Goal: Information Seeking & Learning: Learn about a topic

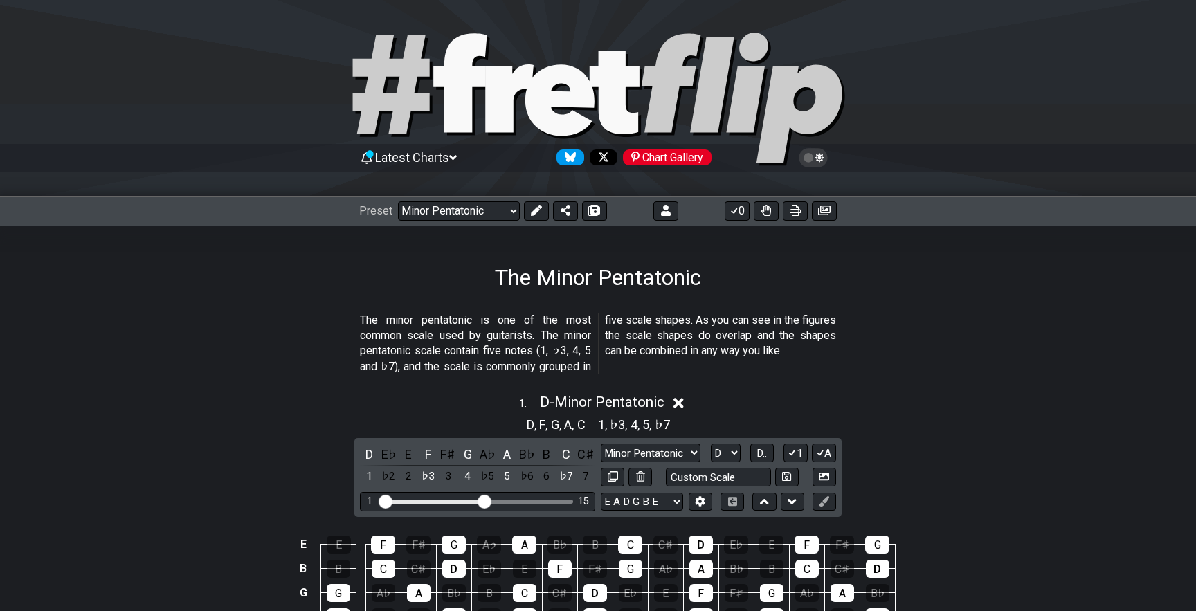
select select "/minor-pentatonic"
select select "D"
select select "C"
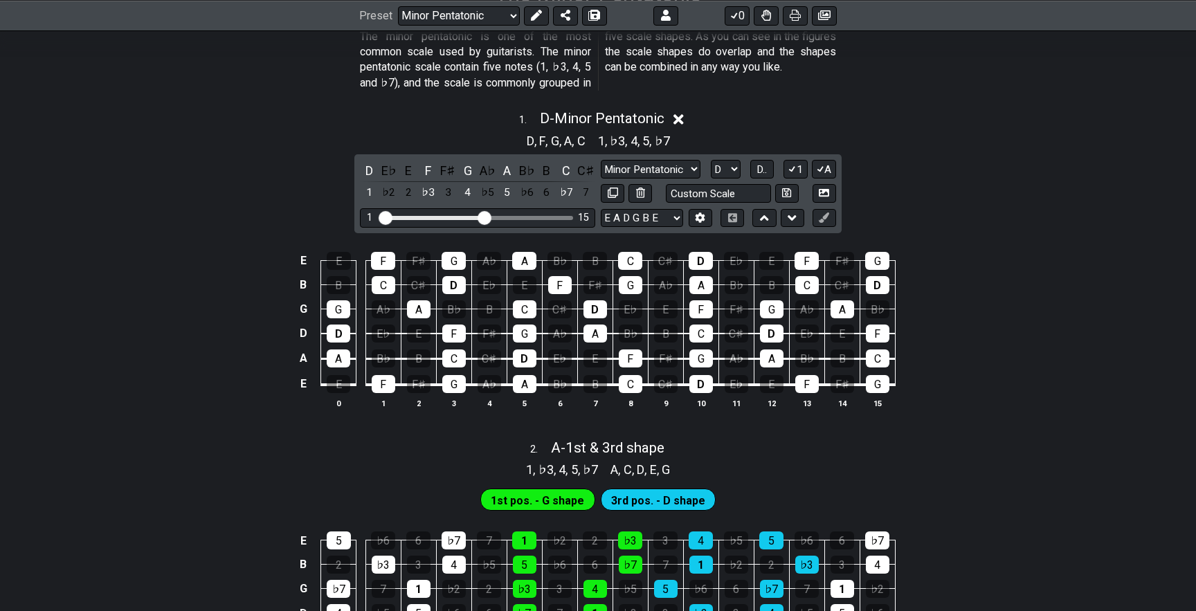
scroll to position [284, 0]
click at [645, 116] on span "D - Minor Pentatonic" at bounding box center [602, 117] width 125 height 17
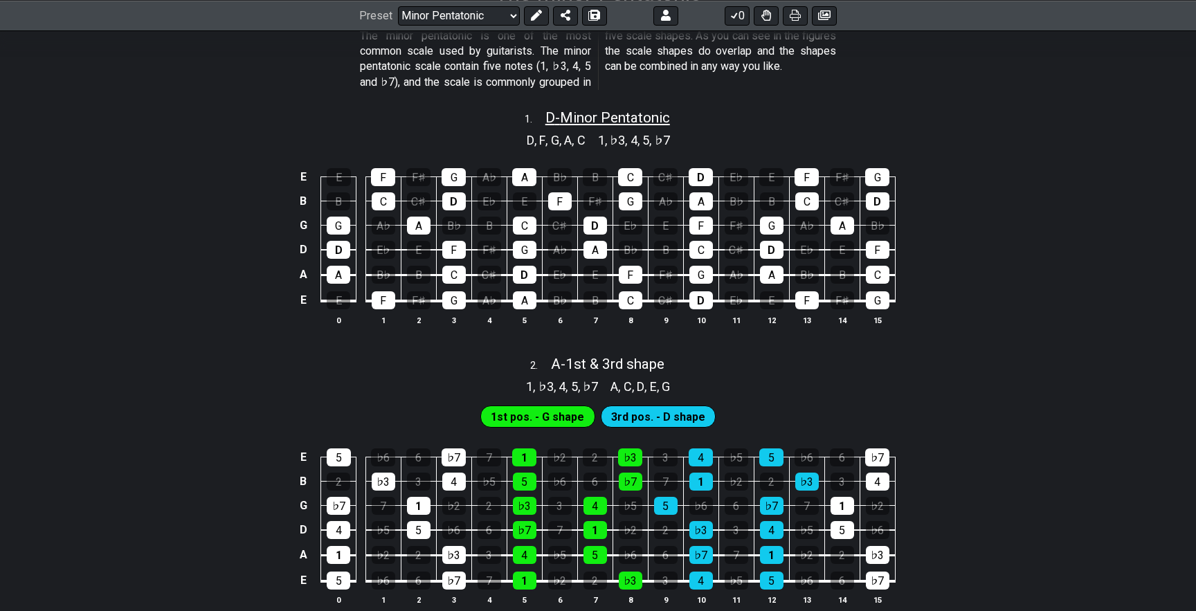
click at [645, 116] on span "D - Minor Pentatonic" at bounding box center [607, 117] width 125 height 17
select select "D"
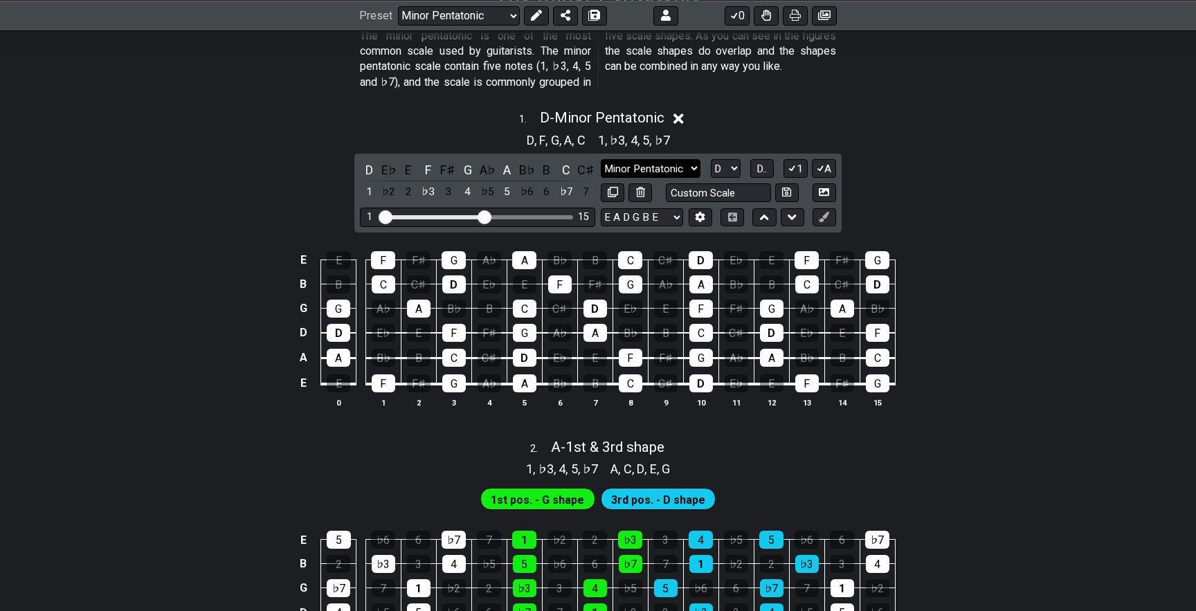
click at [664, 165] on select "Minor Pentatonic Notes Minor Pentatonic Major Pentatonic Minor Blues Major Blue…" at bounding box center [651, 168] width 100 height 19
click at [631, 446] on span "A - 1st & 3rd shape" at bounding box center [607, 447] width 113 height 17
select select "A"
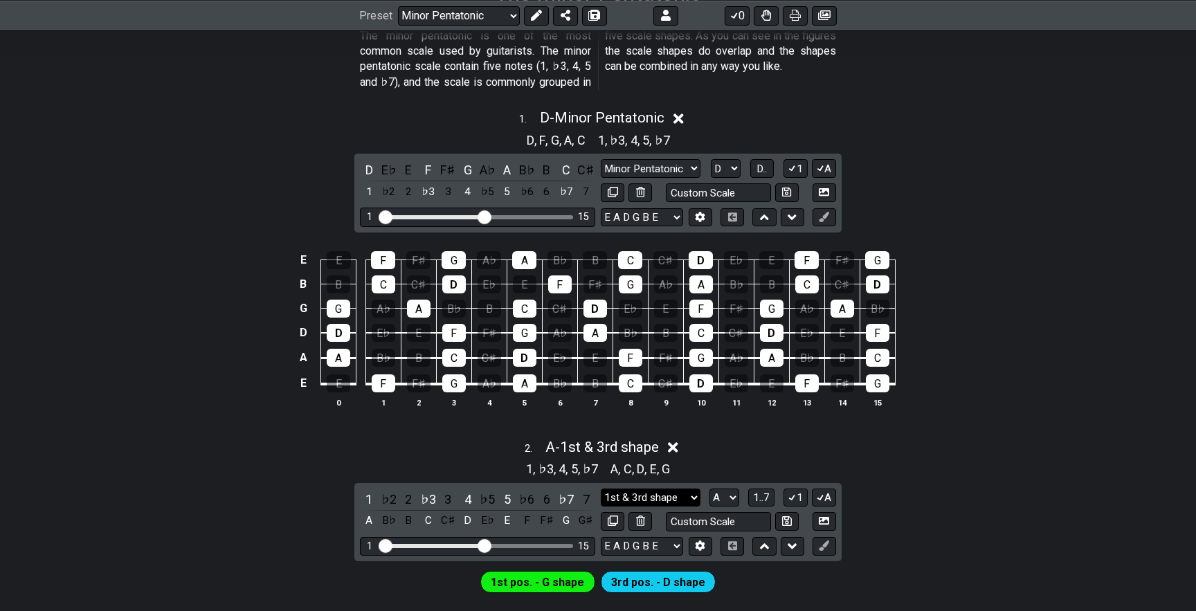
click at [646, 489] on select "1st & 3rd shape 1st & 3rd shape Minor Pentatonic Major Pentatonic Minor Blues M…" at bounding box center [651, 497] width 100 height 19
click at [654, 167] on select "Minor Pentatonic Notes Minor Pentatonic Major Pentatonic Minor Blues Major Blue…" at bounding box center [651, 168] width 100 height 19
click at [637, 444] on span "A - 1st & 3rd shape" at bounding box center [601, 447] width 113 height 17
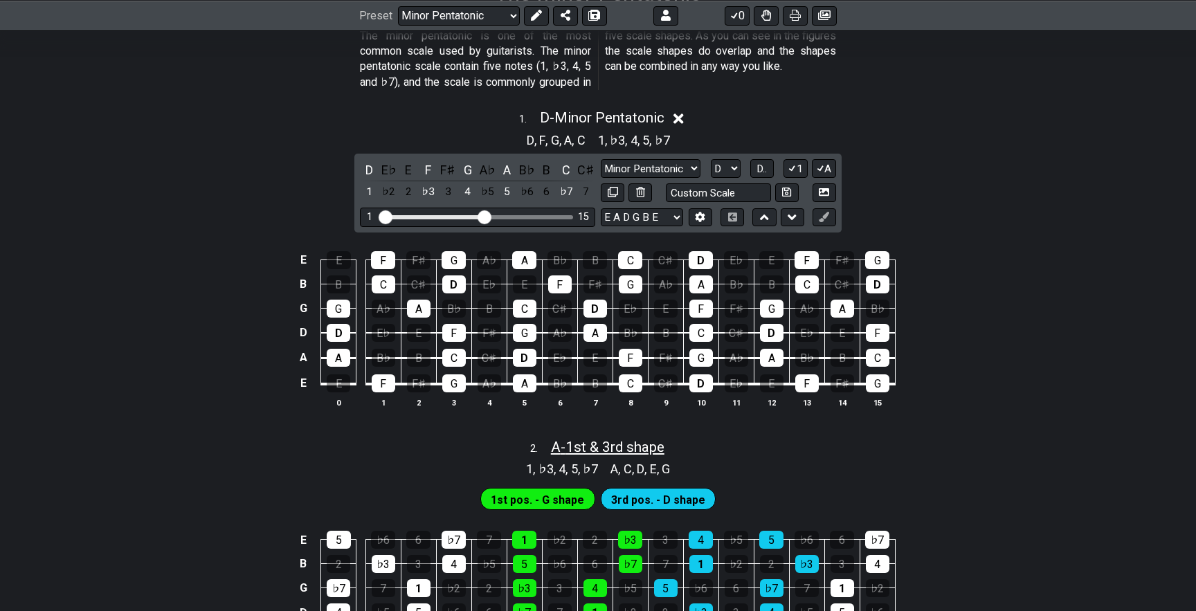
click at [646, 447] on span "A - 1st & 3rd shape" at bounding box center [607, 447] width 113 height 17
select select "A"
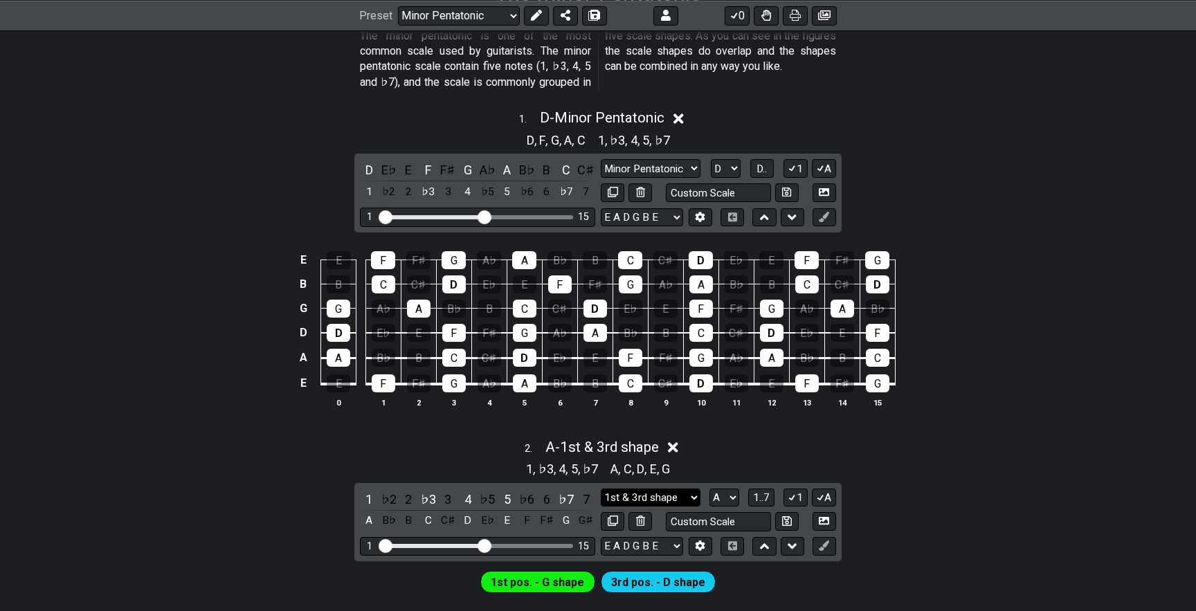
click at [670, 493] on select "1st & 3rd shape 1st & 3rd shape Minor Pentatonic Major Pentatonic Minor Blues M…" at bounding box center [651, 497] width 100 height 19
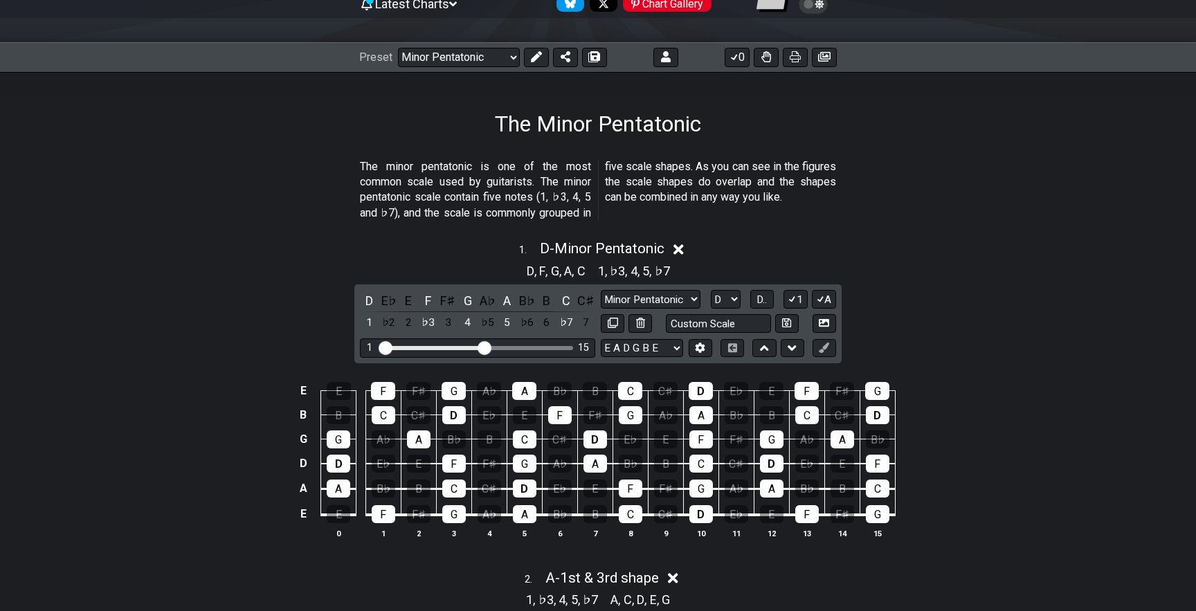
scroll to position [156, 0]
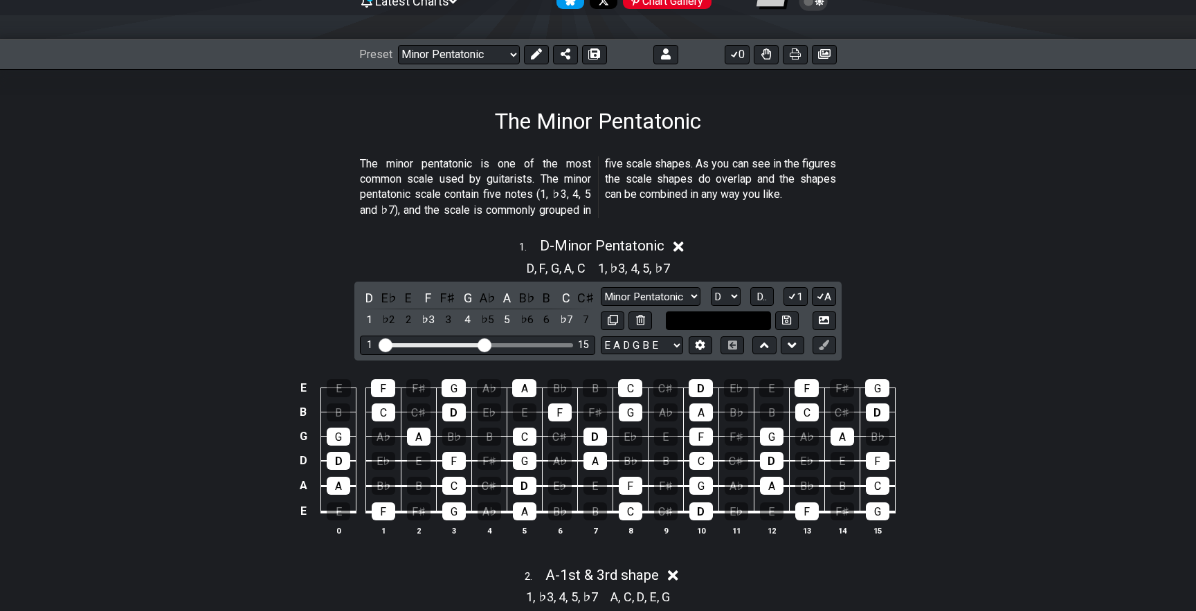
click at [706, 316] on input "text" at bounding box center [718, 320] width 105 height 19
type input "D"
click at [985, 356] on div "1 . D - Minor Pentatonic D , F , G , A , C 1 , ♭3 , 4 , 5 , ♭7 D E♭ E F F♯ G A♭…" at bounding box center [598, 392] width 1196 height 326
click at [715, 323] on input "D" at bounding box center [718, 320] width 105 height 19
type input "Custom Scale"
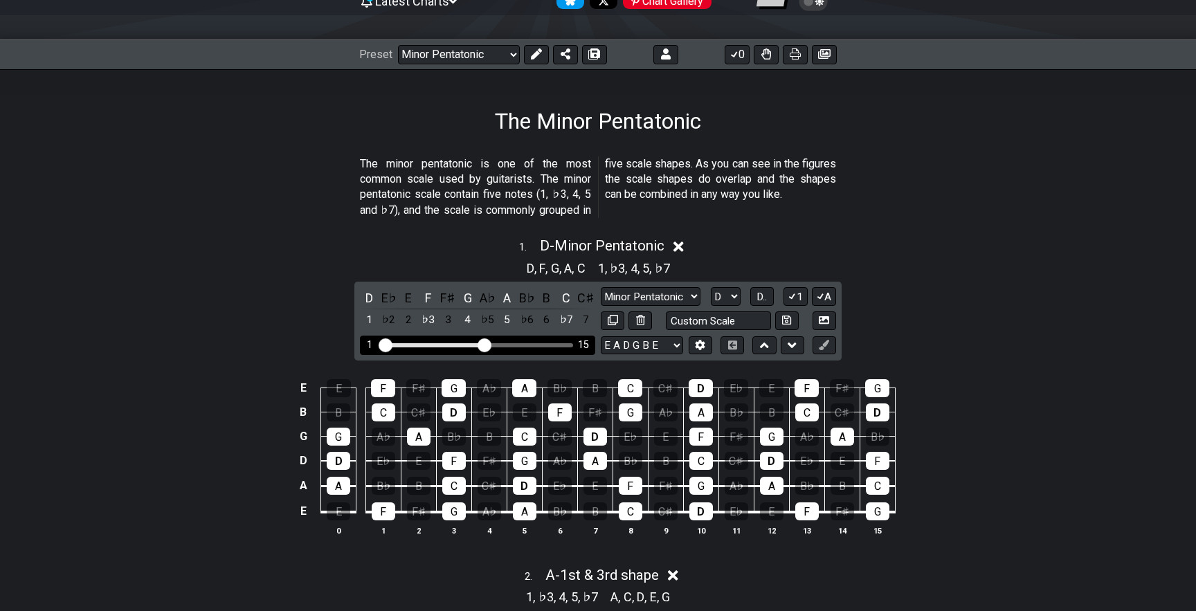
drag, startPoint x: 482, startPoint y: 342, endPoint x: 486, endPoint y: 349, distance: 8.1
click at [486, 344] on input "Visible fret range" at bounding box center [477, 344] width 196 height 0
click at [729, 299] on select "A♭ A A♯ B♭ B C C♯ D♭ D D♯ E♭ E F F♯ G♭ G G♯" at bounding box center [726, 296] width 30 height 19
click at [711, 287] on select "A♭ A A♯ B♭ B C C♯ D♭ D D♯ E♭ E F F♯ G♭ G G♯" at bounding box center [726, 296] width 30 height 19
click at [762, 297] on span "D.." at bounding box center [761, 297] width 10 height 12
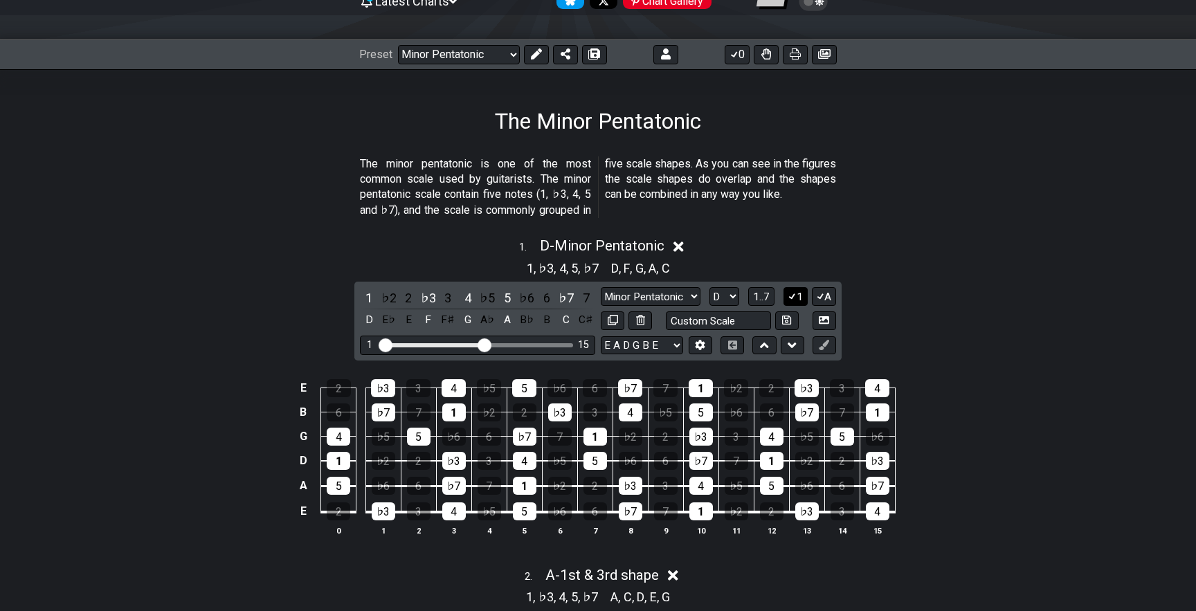
click at [796, 295] on icon at bounding box center [791, 296] width 13 height 10
click at [822, 295] on icon at bounding box center [820, 296] width 13 height 10
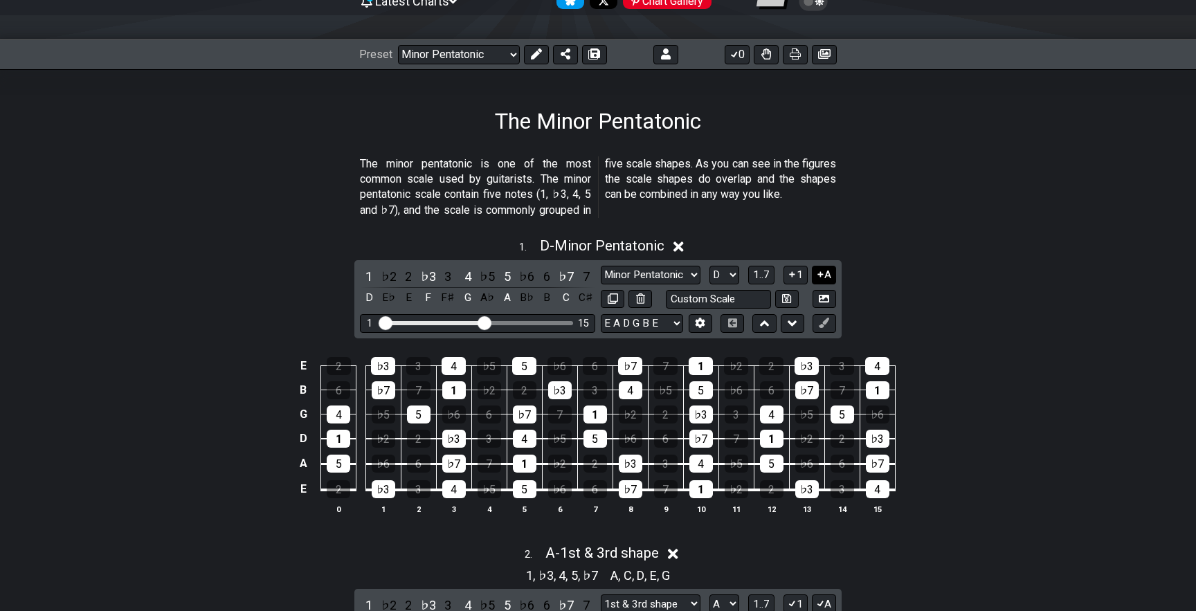
click at [823, 276] on button "A" at bounding box center [824, 275] width 24 height 19
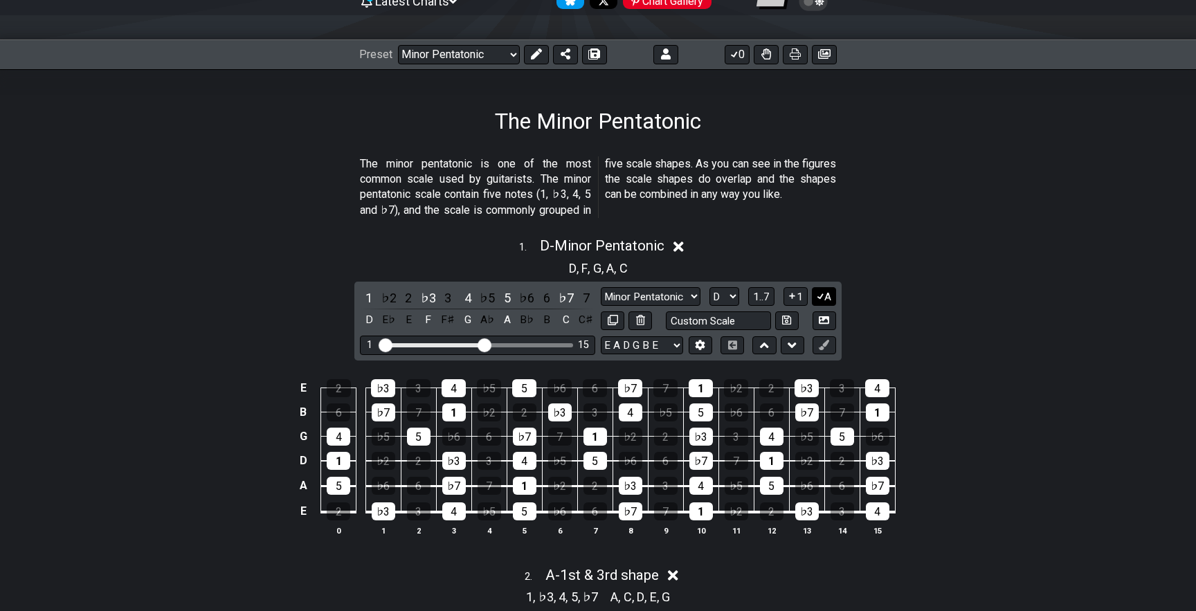
click at [823, 291] on button "A" at bounding box center [824, 296] width 24 height 19
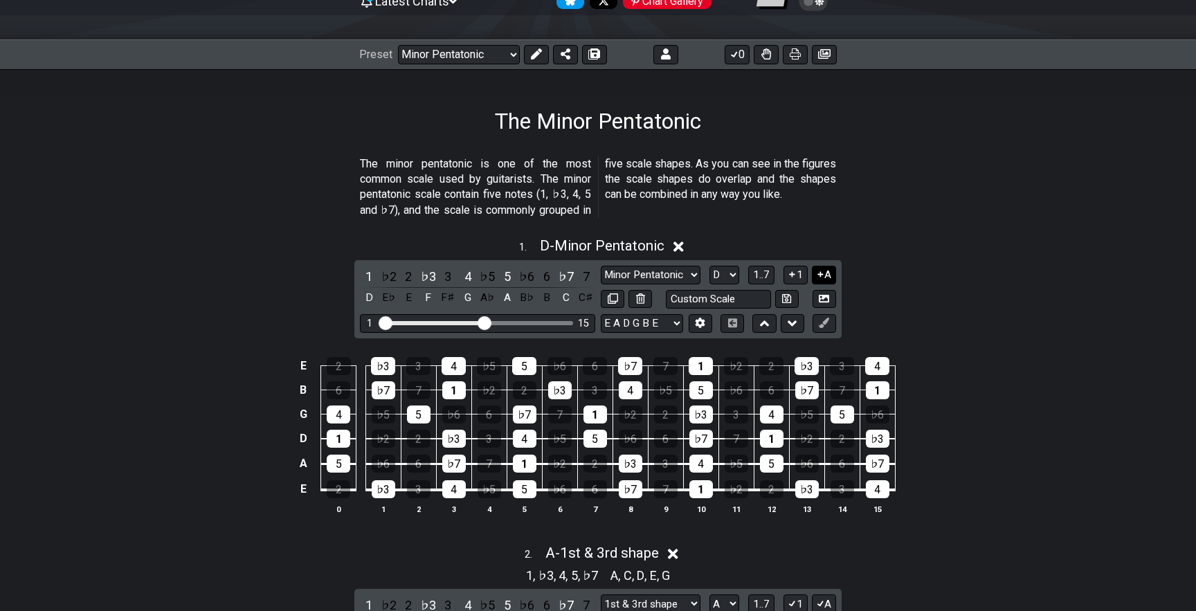
click at [823, 291] on button at bounding box center [824, 299] width 24 height 19
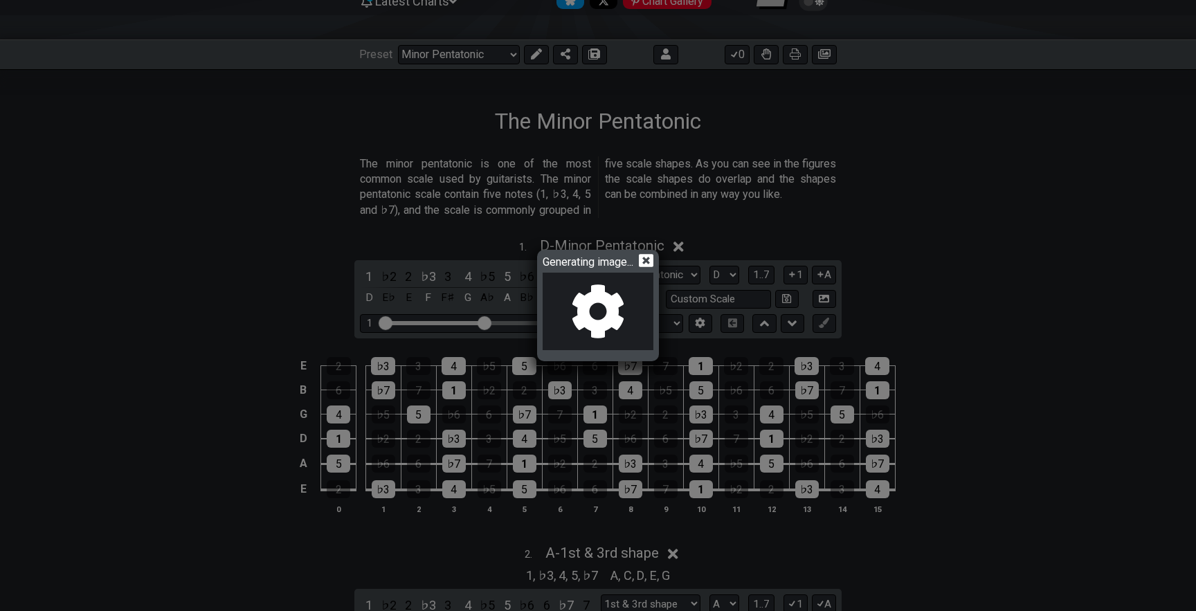
click at [648, 262] on icon at bounding box center [646, 260] width 15 height 15
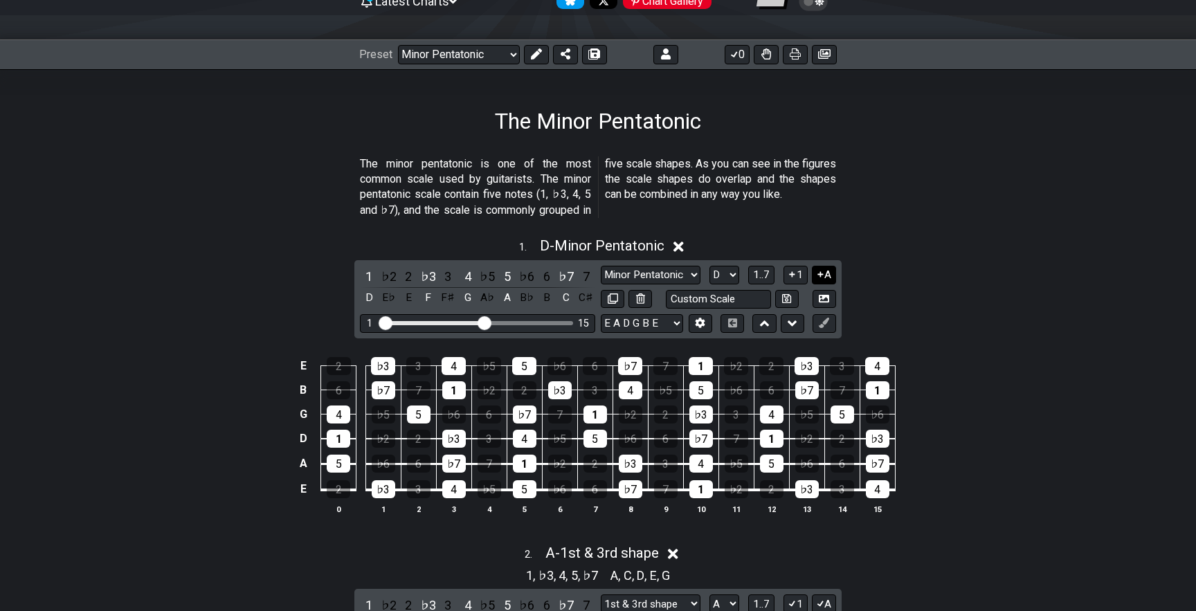
click at [824, 275] on button "A" at bounding box center [824, 275] width 24 height 19
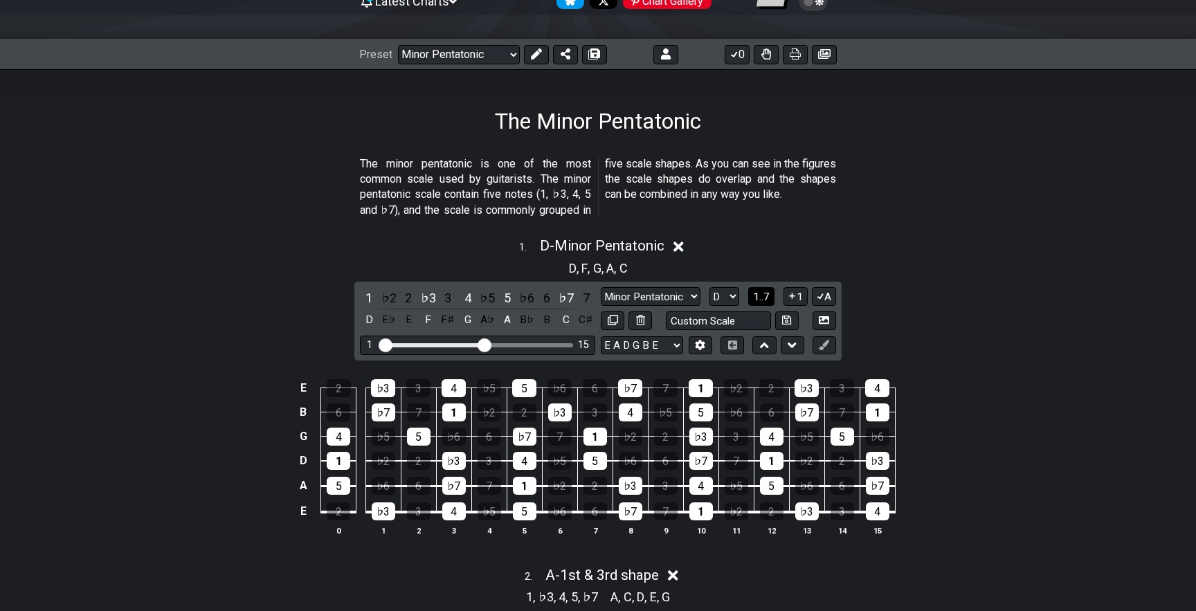
click at [758, 295] on span "1..7" at bounding box center [761, 297] width 17 height 12
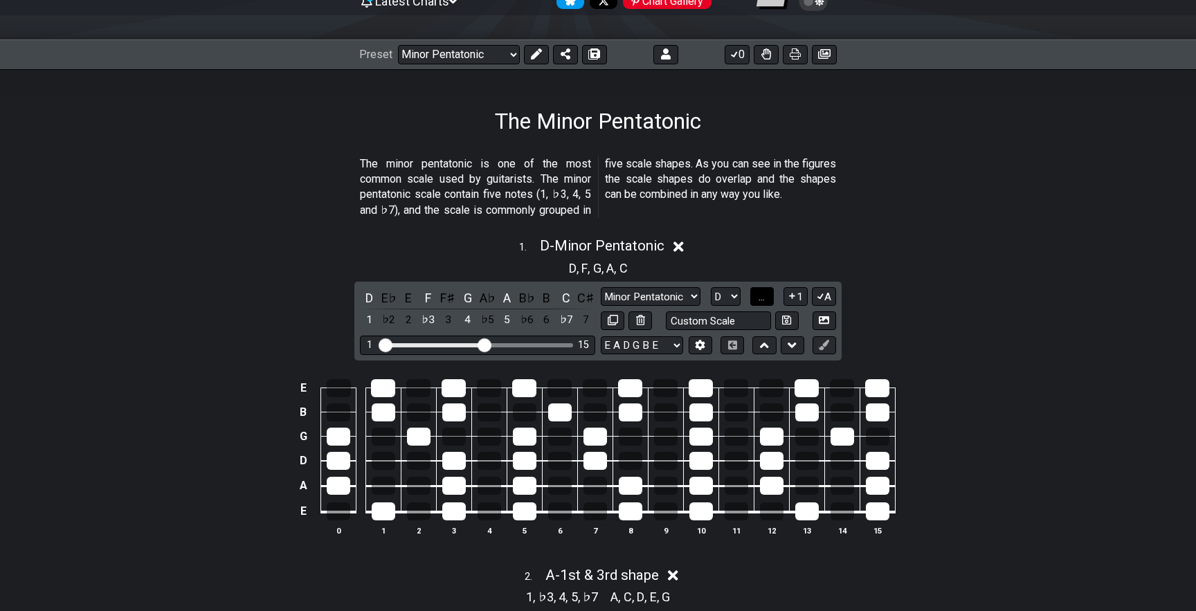
click at [758, 295] on span "..." at bounding box center [761, 297] width 6 height 12
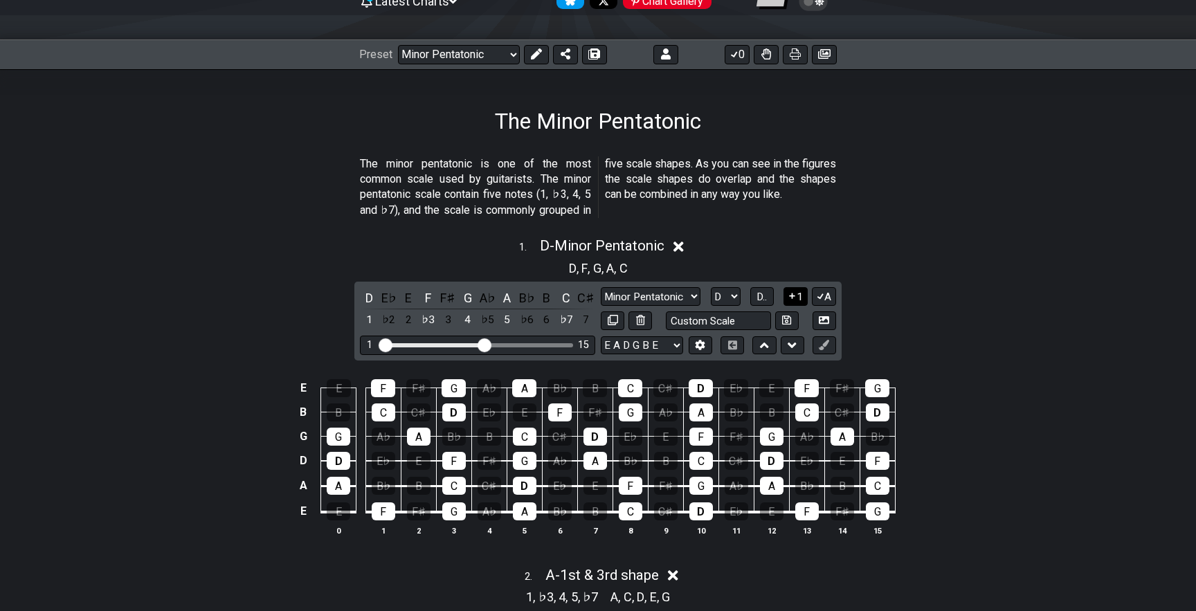
click at [791, 295] on icon at bounding box center [792, 296] width 6 height 6
click at [731, 298] on select "A♭ A A♯ B♭ B C C♯ D♭ D D♯ E♭ E F F♯ G♭ G G♯" at bounding box center [726, 296] width 30 height 19
click at [711, 287] on select "A♭ A A♯ B♭ B C C♯ D♭ D D♯ E♭ E F F♯ G♭ G G♯" at bounding box center [726, 296] width 30 height 19
click at [794, 300] on icon at bounding box center [791, 296] width 13 height 10
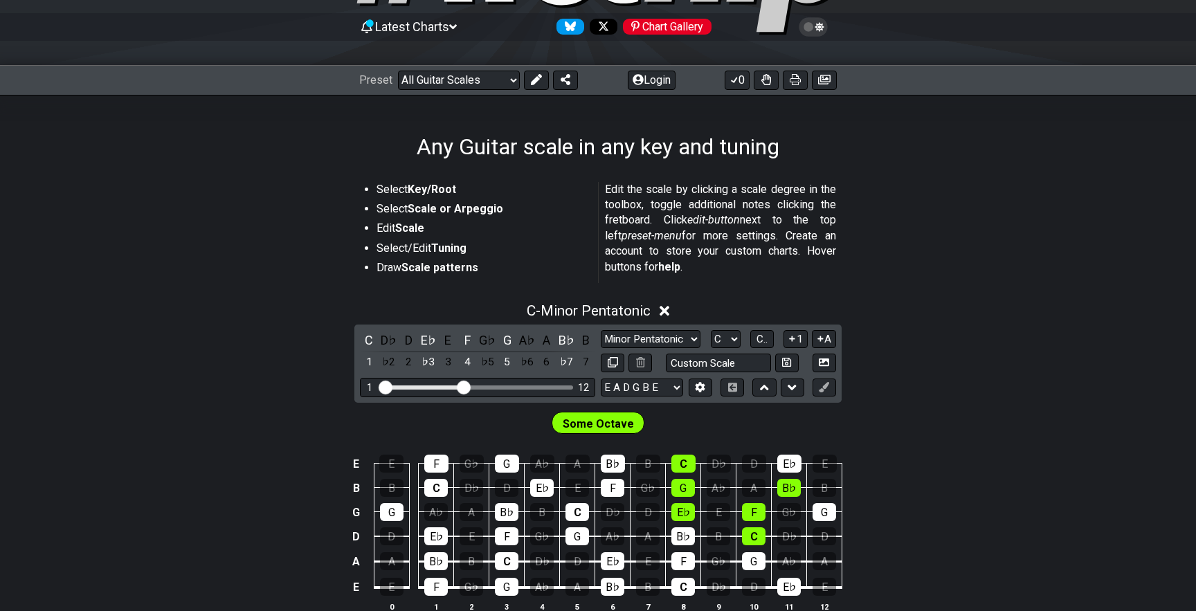
scroll to position [136, 0]
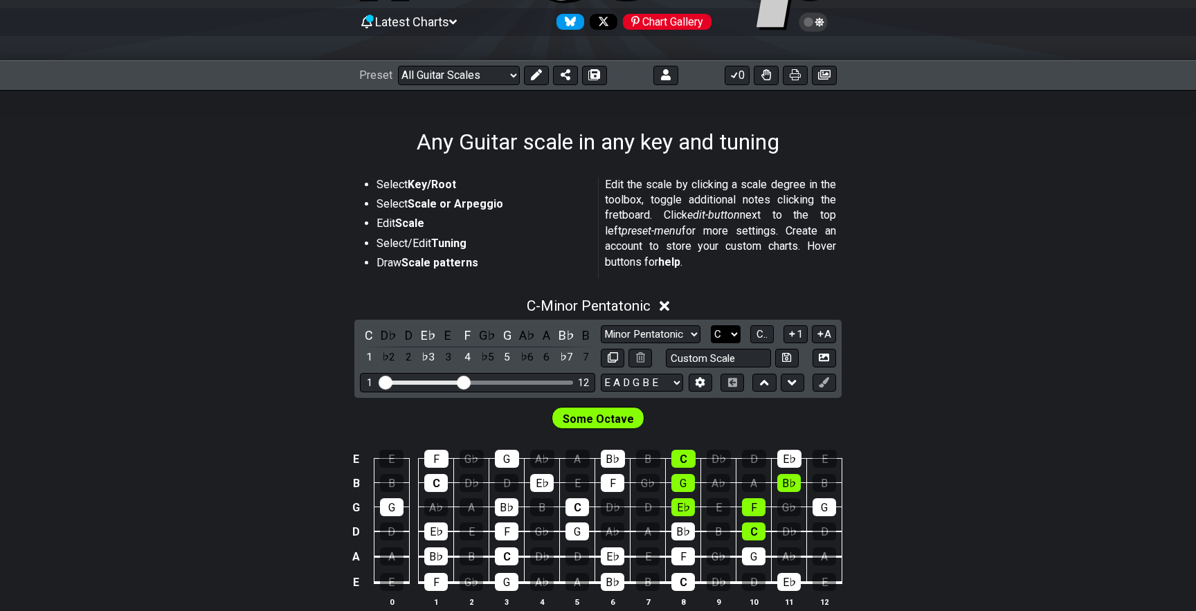
click at [717, 327] on select "A♭ A A♯ B♭ B C C♯ D♭ D D♯ E♭ E F F♯ G♭ G G♯" at bounding box center [726, 334] width 30 height 19
select select "D"
click at [711, 325] on select "A♭ A A♯ B♭ B C C♯ D♭ D D♯ E♭ E F F♯ G♭ G G♯" at bounding box center [726, 334] width 30 height 19
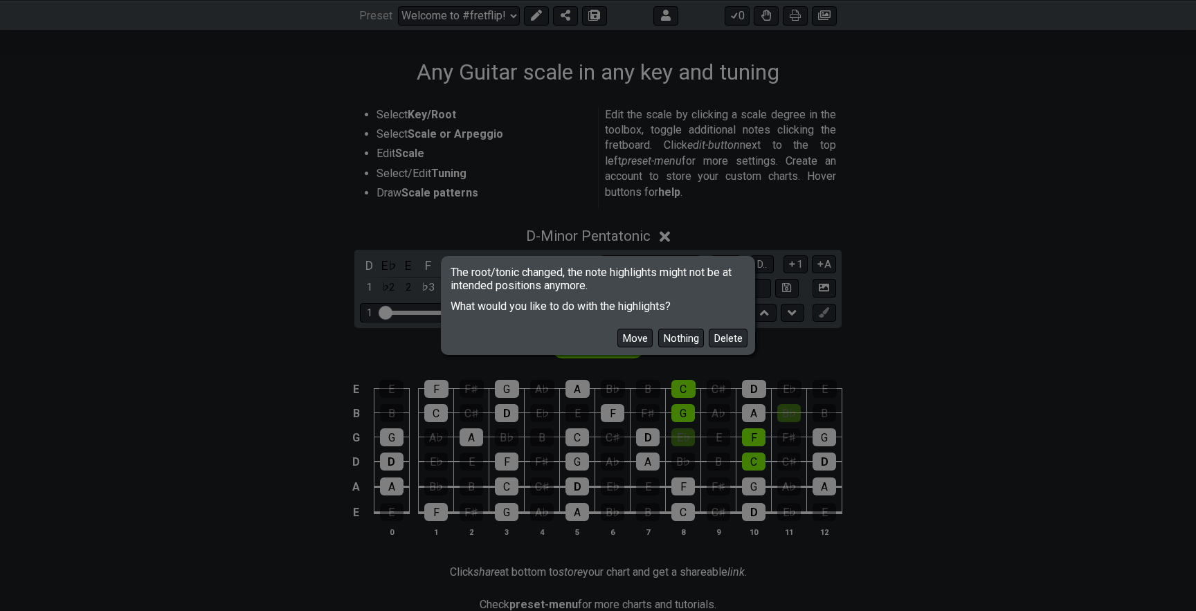
scroll to position [217, 0]
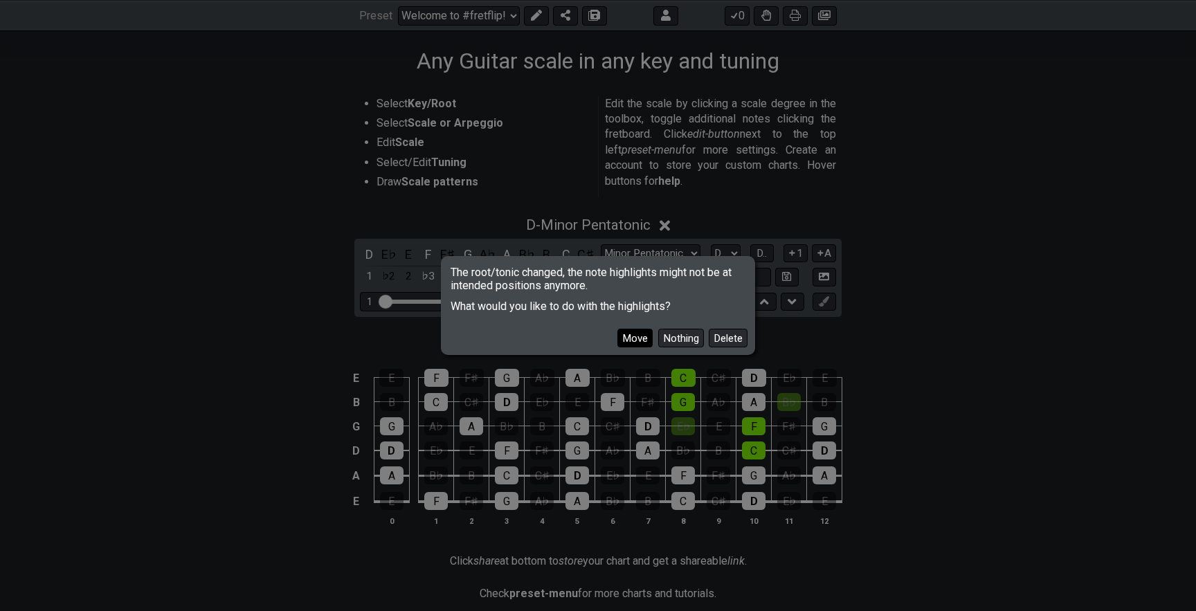
click at [626, 336] on button "Move" at bounding box center [634, 338] width 35 height 19
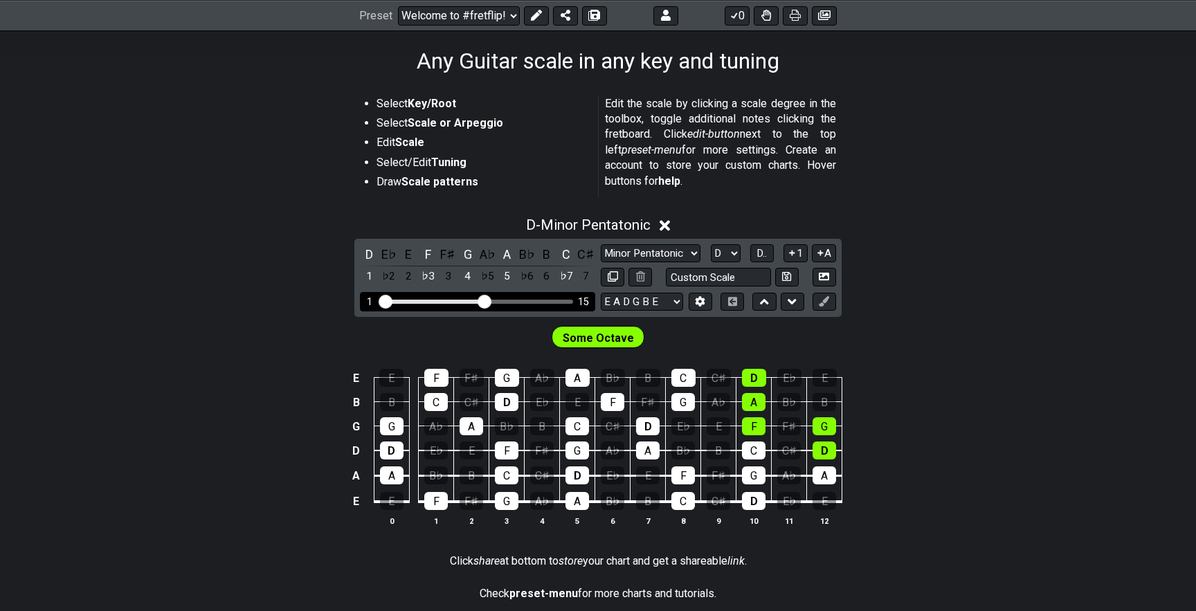
drag, startPoint x: 463, startPoint y: 300, endPoint x: 484, endPoint y: 298, distance: 20.9
click at [484, 300] on input "Visible fret range" at bounding box center [477, 300] width 196 height 0
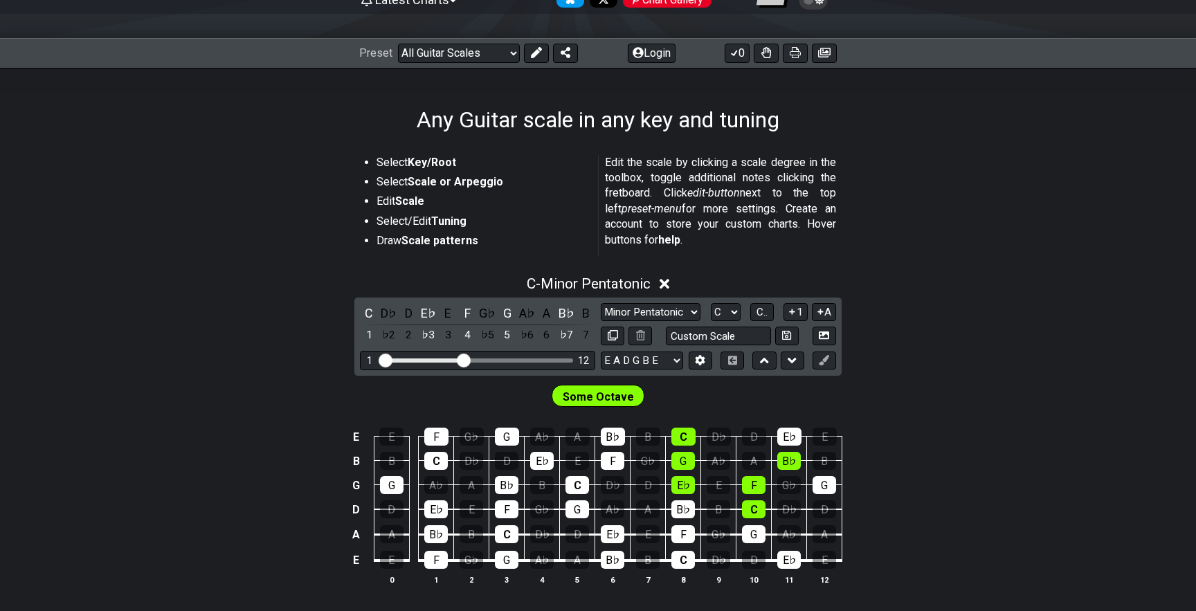
scroll to position [168, 0]
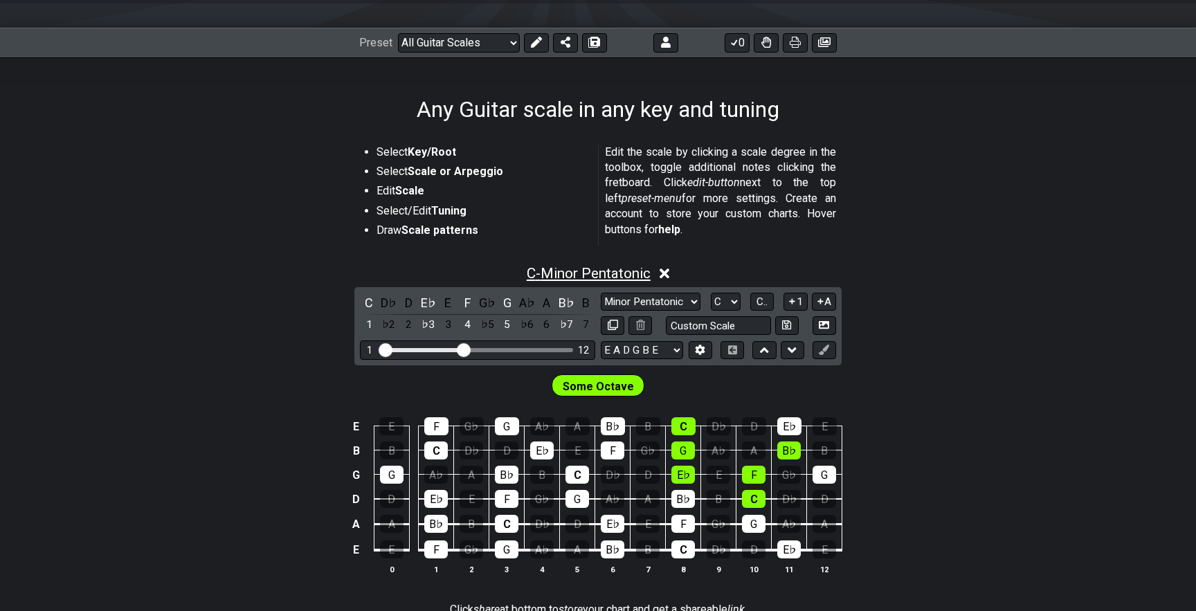
click at [643, 278] on span "C - Minor Pentatonic" at bounding box center [589, 273] width 124 height 17
